Goal: Navigation & Orientation: Find specific page/section

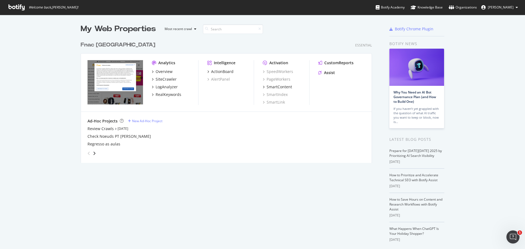
click at [103, 44] on div "Fnac Portugal" at bounding box center [118, 45] width 75 height 8
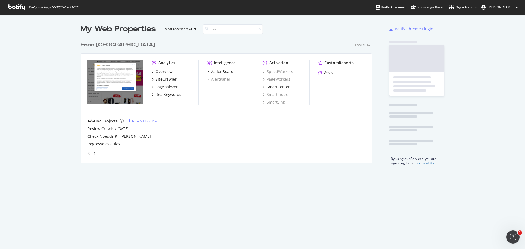
scroll to position [245, 517]
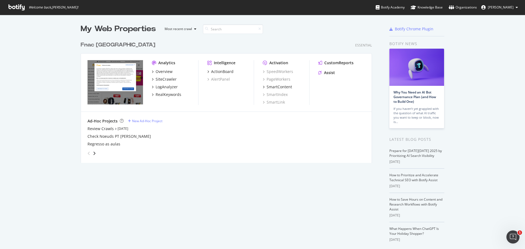
click at [506, 5] on span "Jonas Correia" at bounding box center [501, 7] width 26 height 5
